Goal: Task Accomplishment & Management: Manage account settings

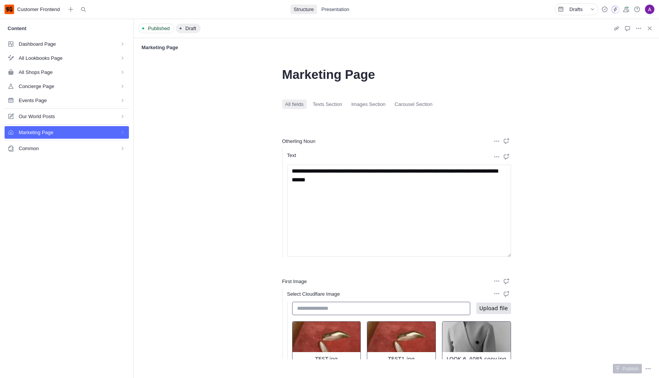
select select "*"
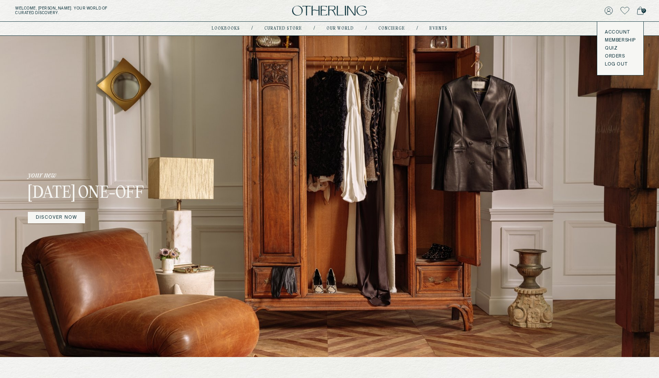
click at [614, 61] on div "Account Membership Quiz Orders LOG OUT" at bounding box center [620, 48] width 46 height 53
click at [612, 63] on button "LOG OUT" at bounding box center [616, 64] width 22 height 6
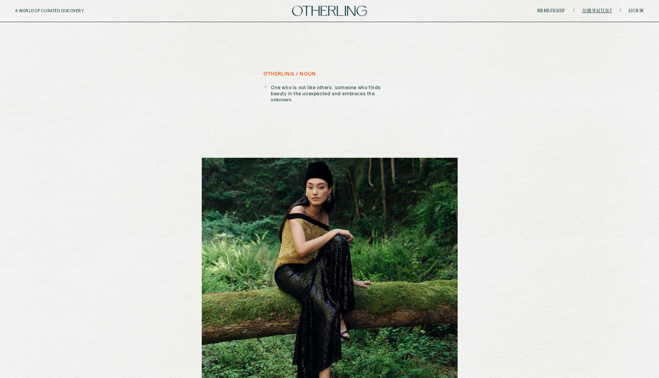
click at [604, 12] on link "Join waitlist" at bounding box center [597, 11] width 31 height 5
